Goal: Transaction & Acquisition: Purchase product/service

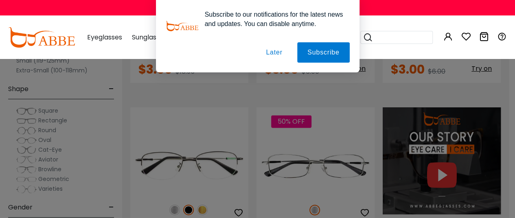
scroll to position [688, 0]
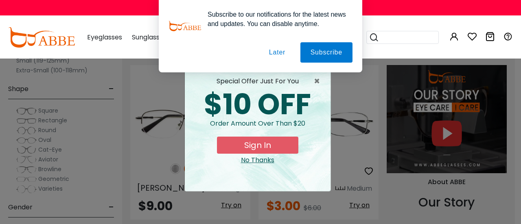
drag, startPoint x: 518, startPoint y: 13, endPoint x: 516, endPoint y: 63, distance: 50.1
click at [254, 163] on div "No Thanks" at bounding box center [257, 161] width 133 height 10
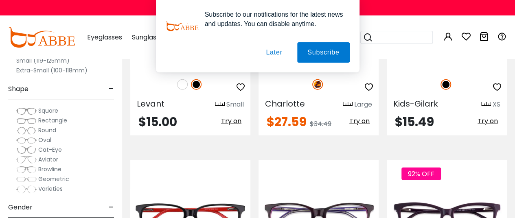
scroll to position [2463, 0]
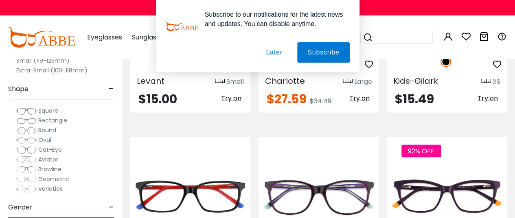
click at [52, 120] on span "Rectangle" at bounding box center [52, 120] width 29 height 8
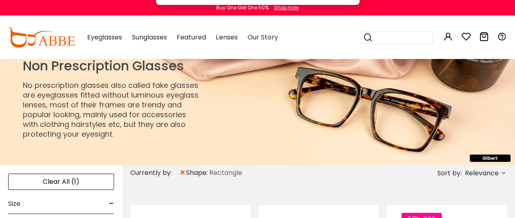
click at [270, 53] on button "Later" at bounding box center [274, 52] width 37 height 20
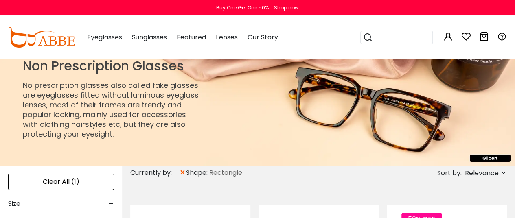
scroll to position [0, 10]
